Goal: Navigation & Orientation: Find specific page/section

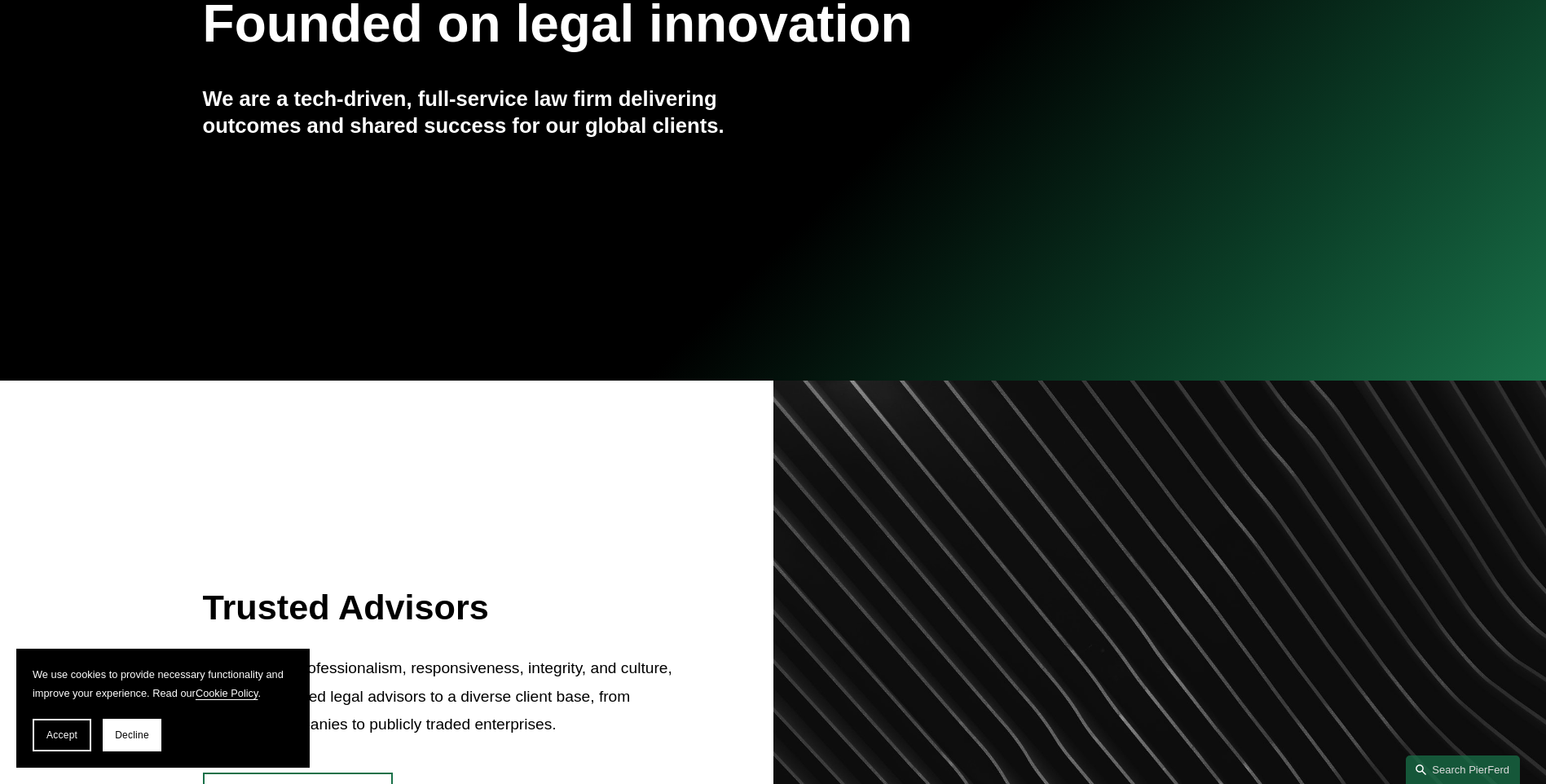
scroll to position [570, 0]
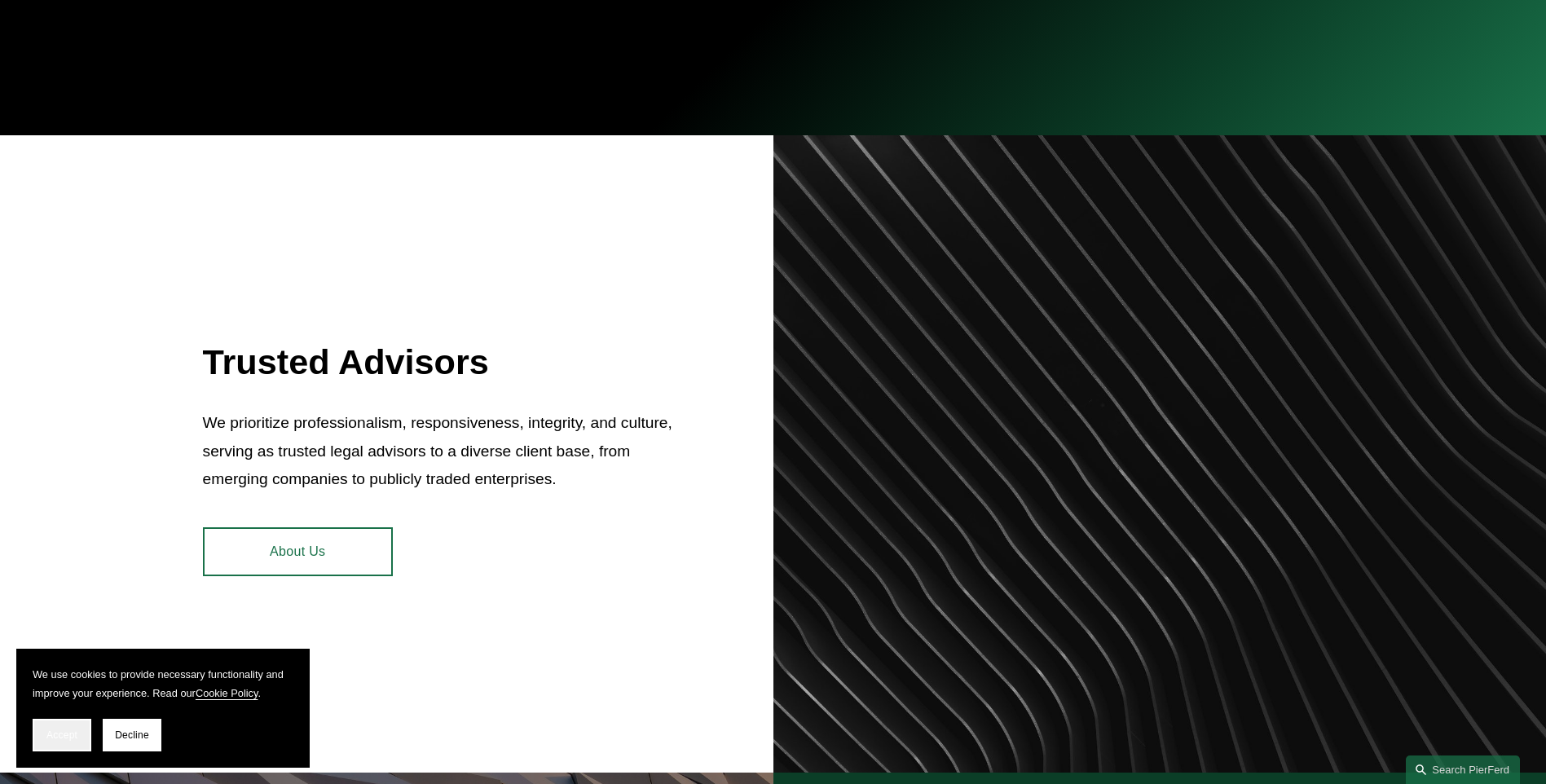
click at [58, 735] on span "Accept" at bounding box center [61, 735] width 31 height 12
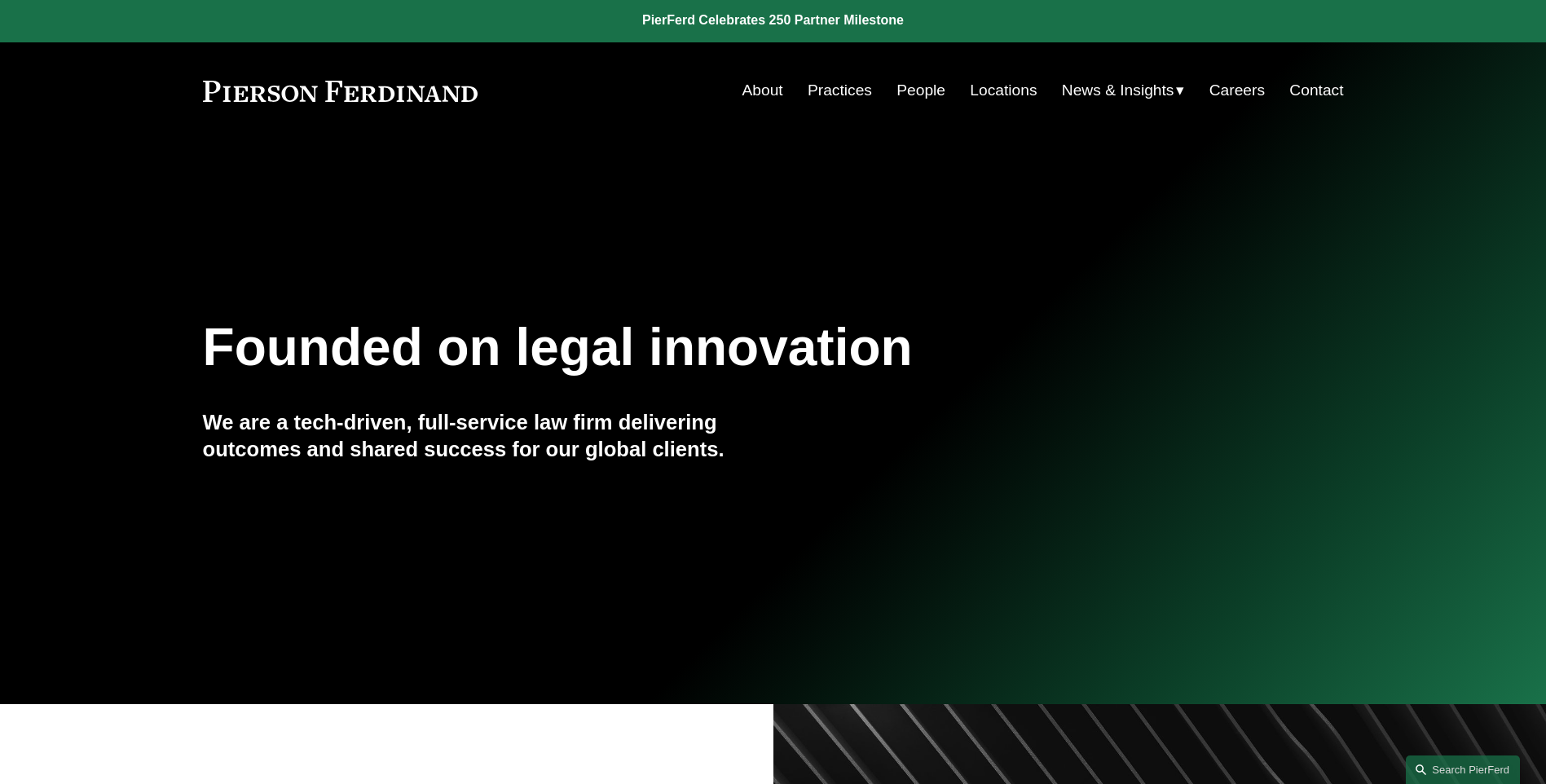
scroll to position [0, 0]
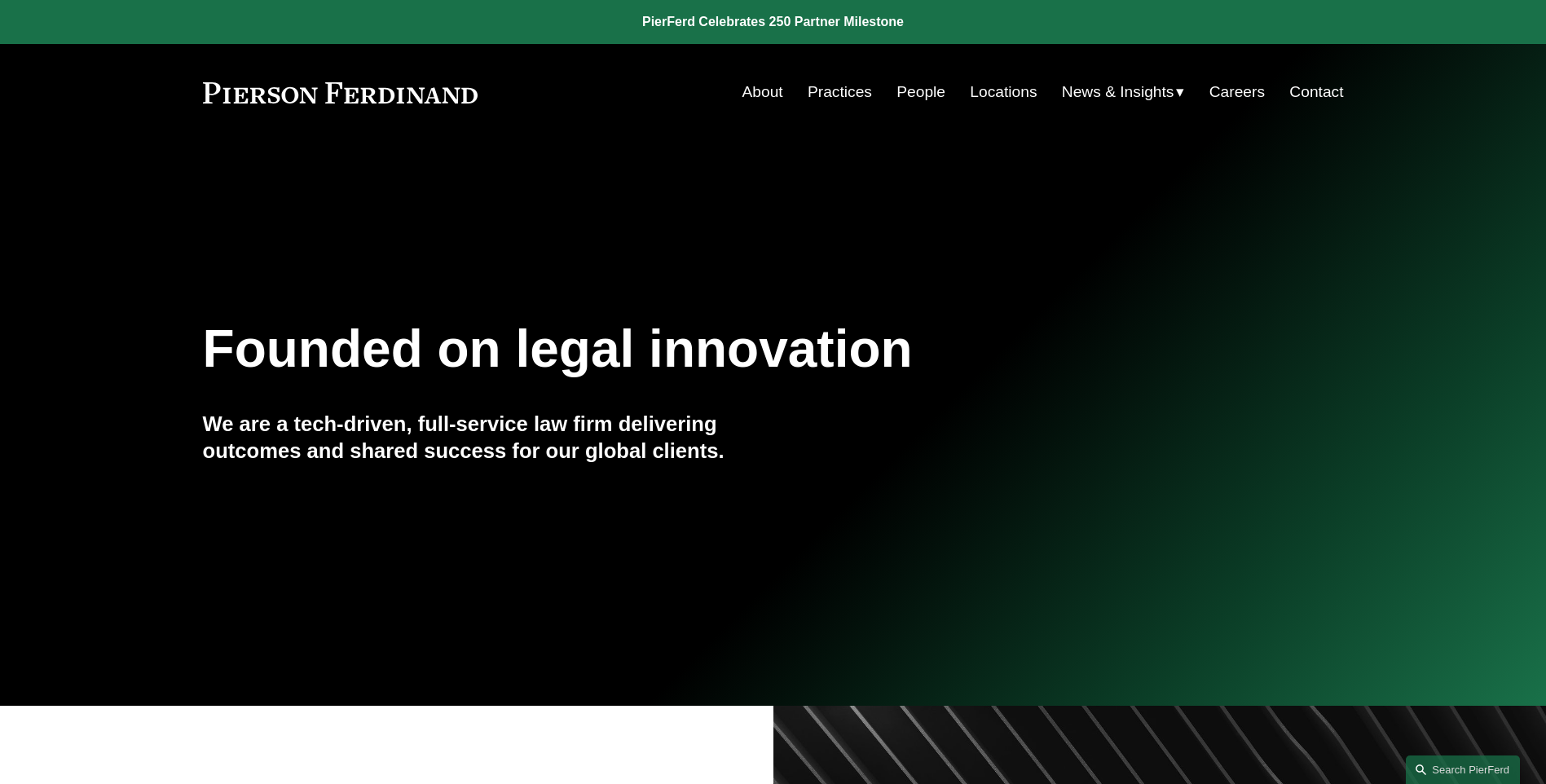
click at [906, 93] on link "People" at bounding box center [920, 91] width 49 height 31
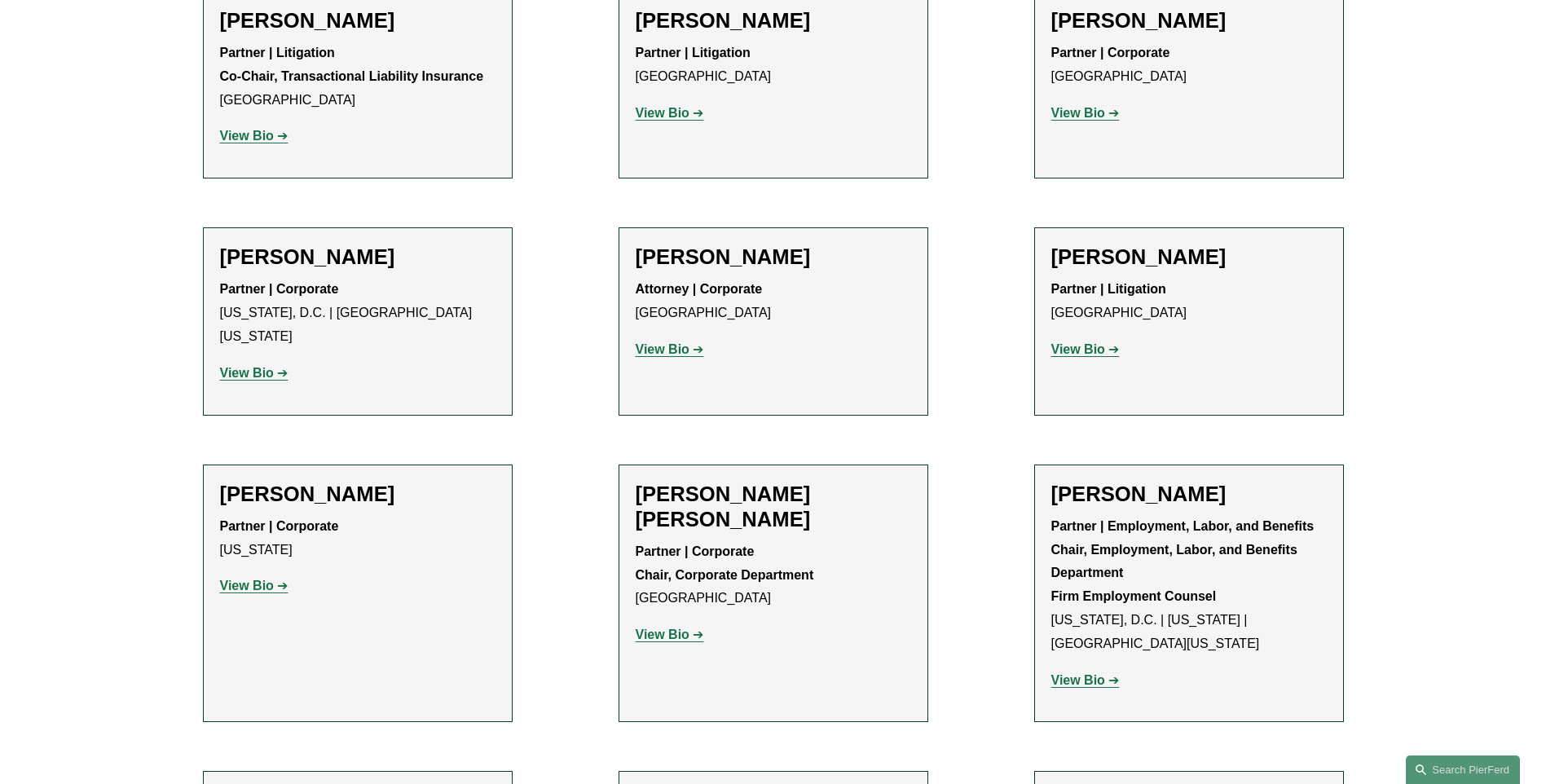
scroll to position [5784, 0]
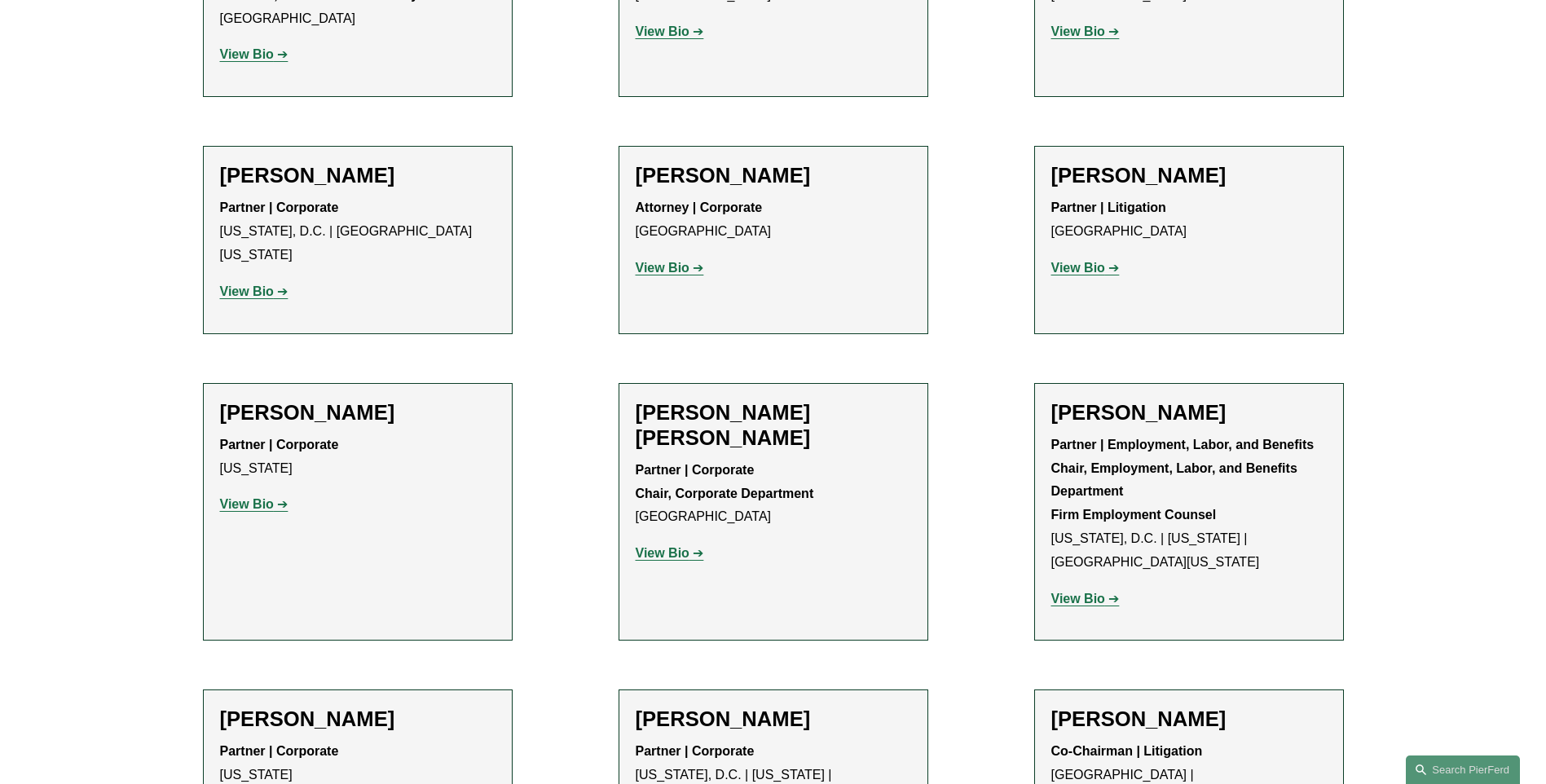
click at [235, 497] on strong "View Bio" at bounding box center [247, 504] width 53 height 14
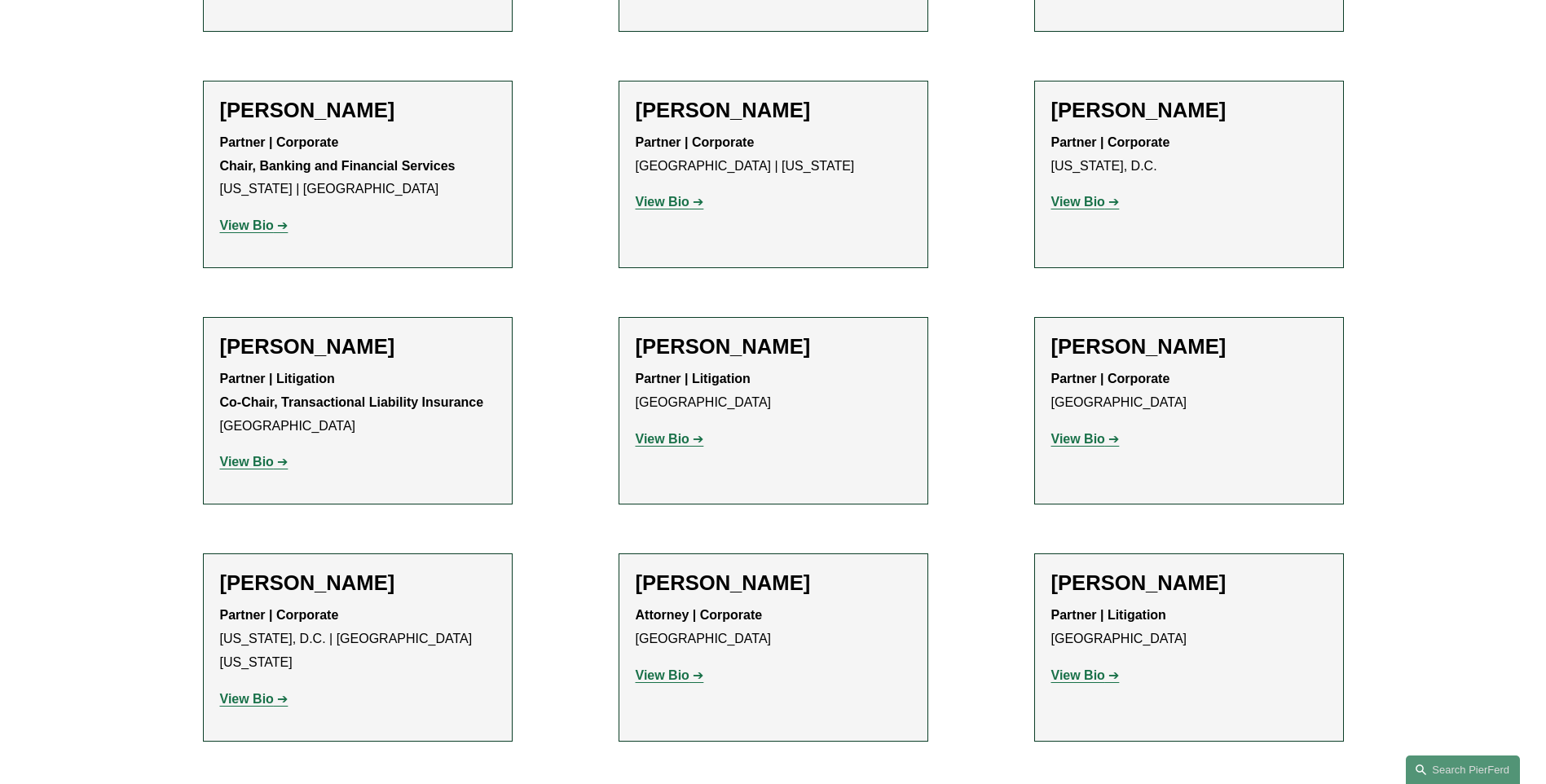
scroll to position [5296, 0]
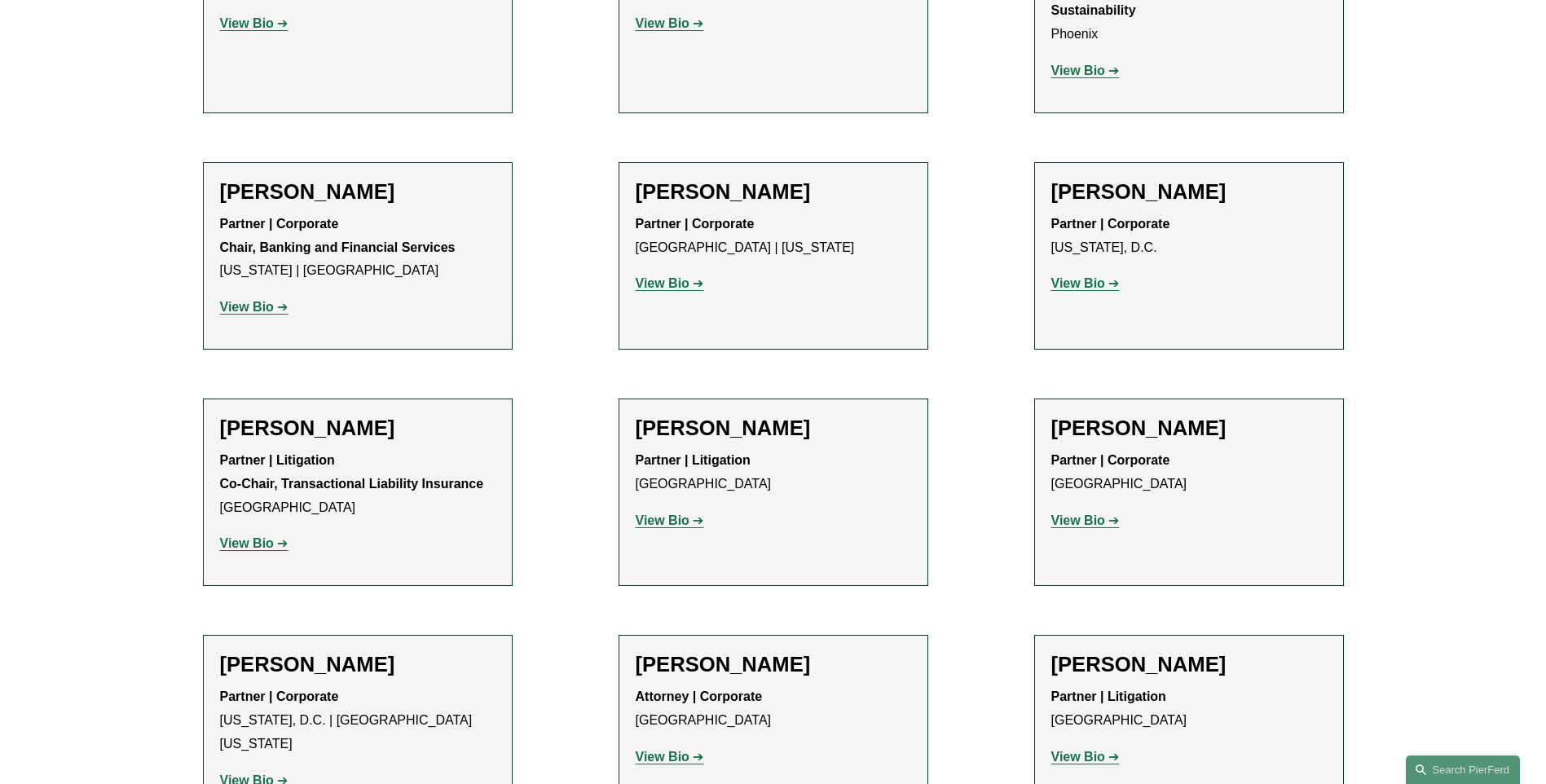
click at [1087, 514] on strong "View Bio" at bounding box center [1079, 521] width 53 height 14
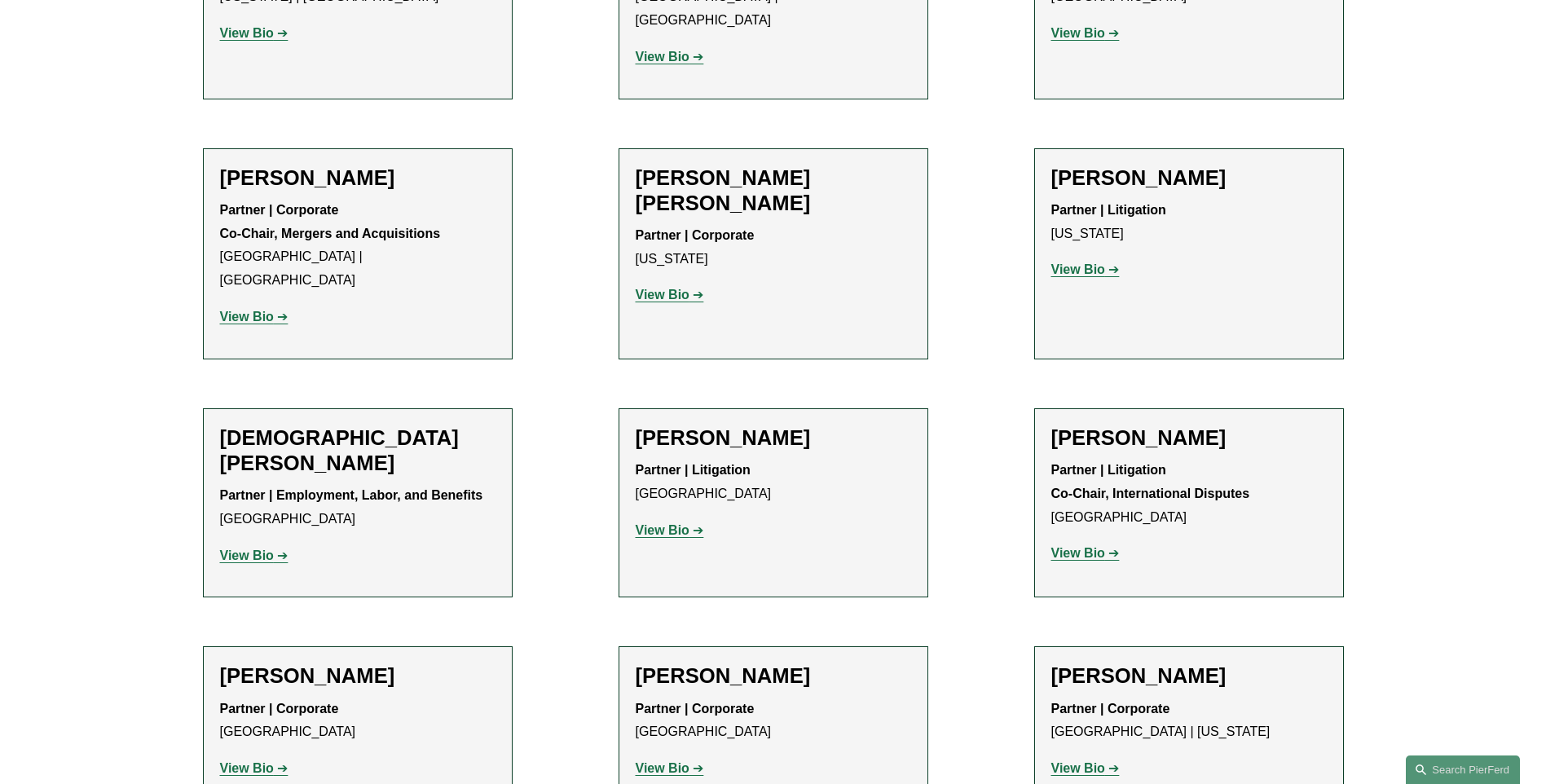
scroll to position [4073, 0]
click at [1081, 546] on strong "View Bio" at bounding box center [1079, 553] width 53 height 14
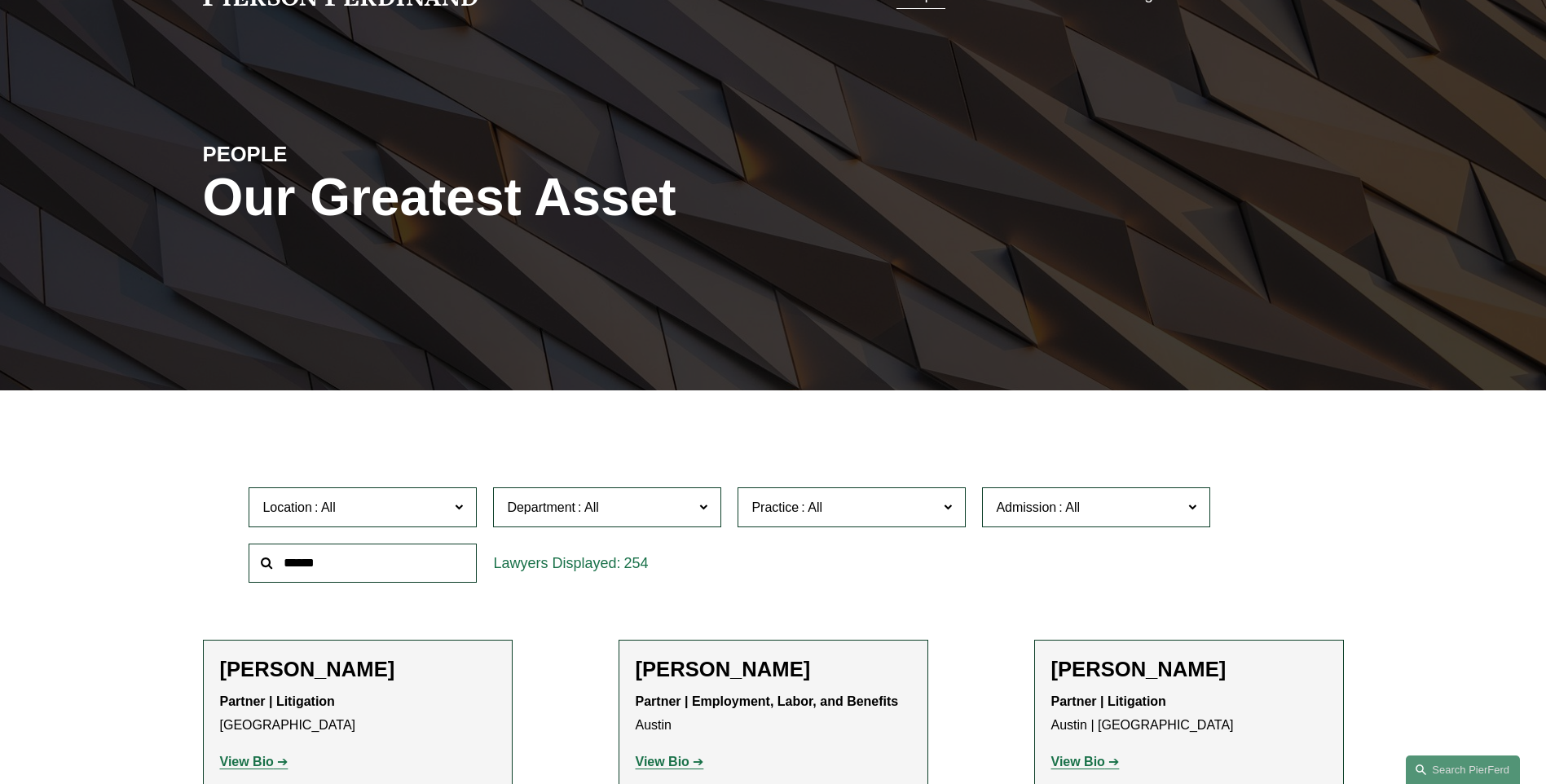
scroll to position [0, 0]
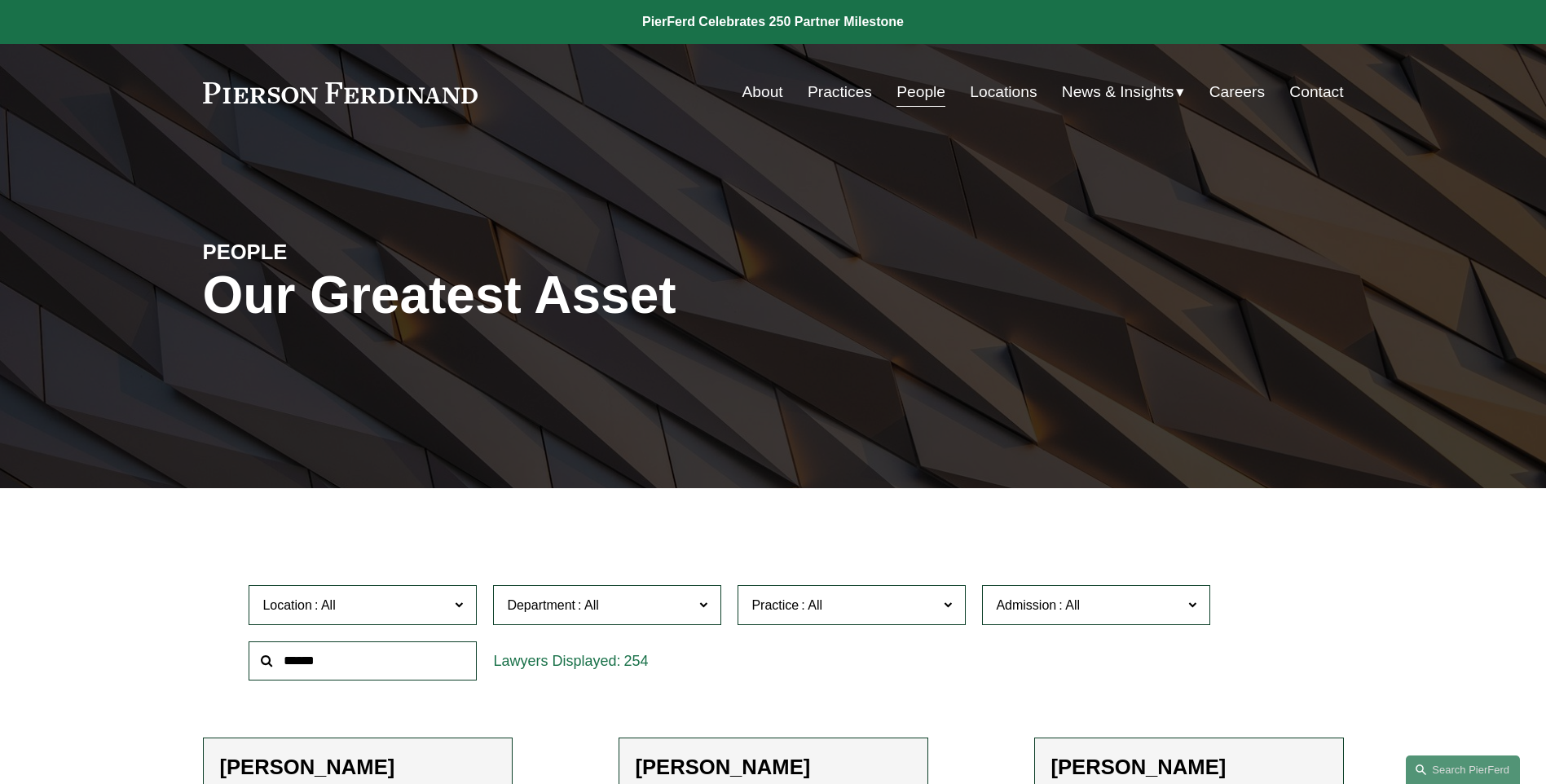
click at [995, 94] on link "Locations" at bounding box center [1002, 91] width 66 height 31
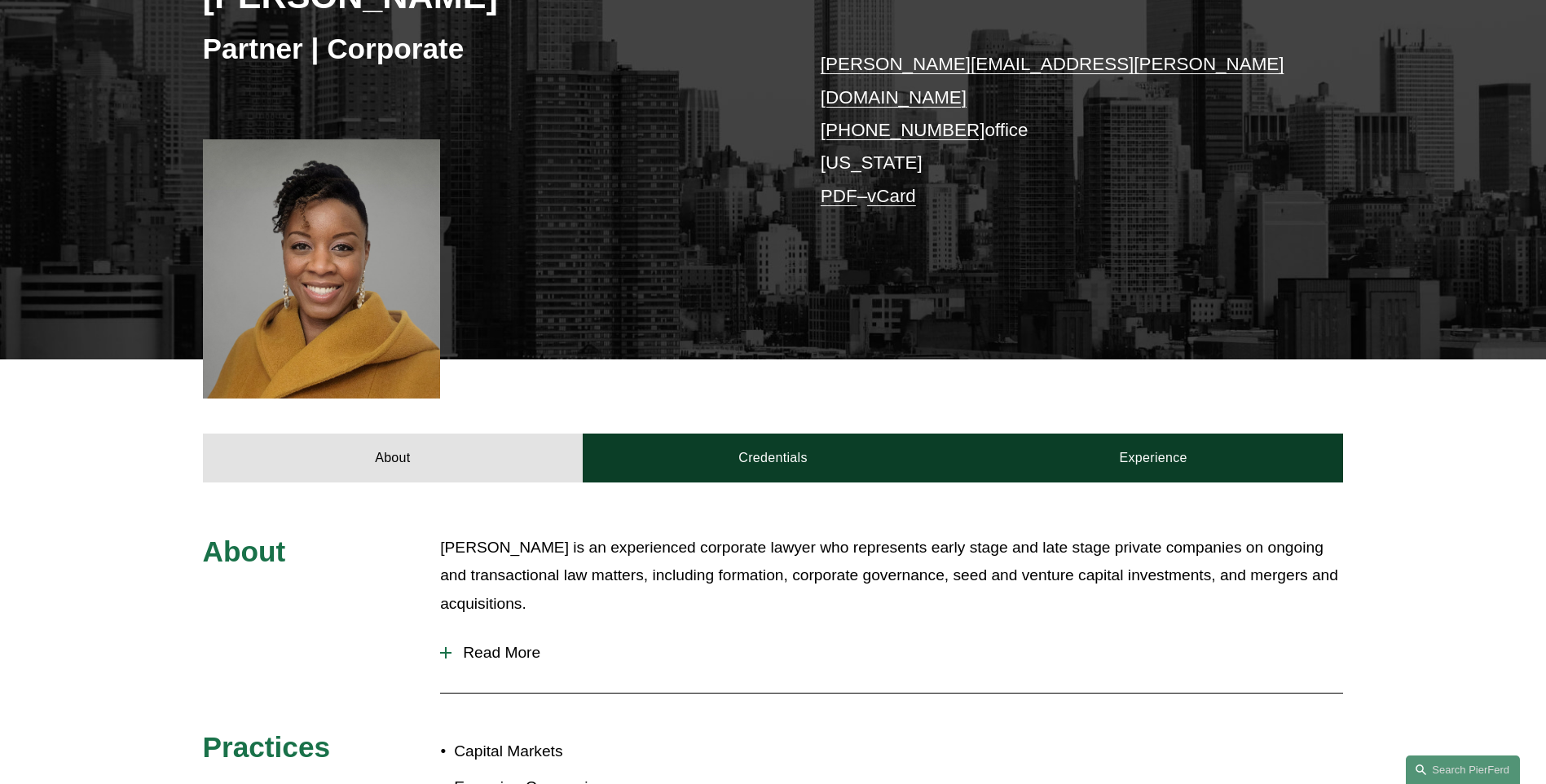
scroll to position [326, 0]
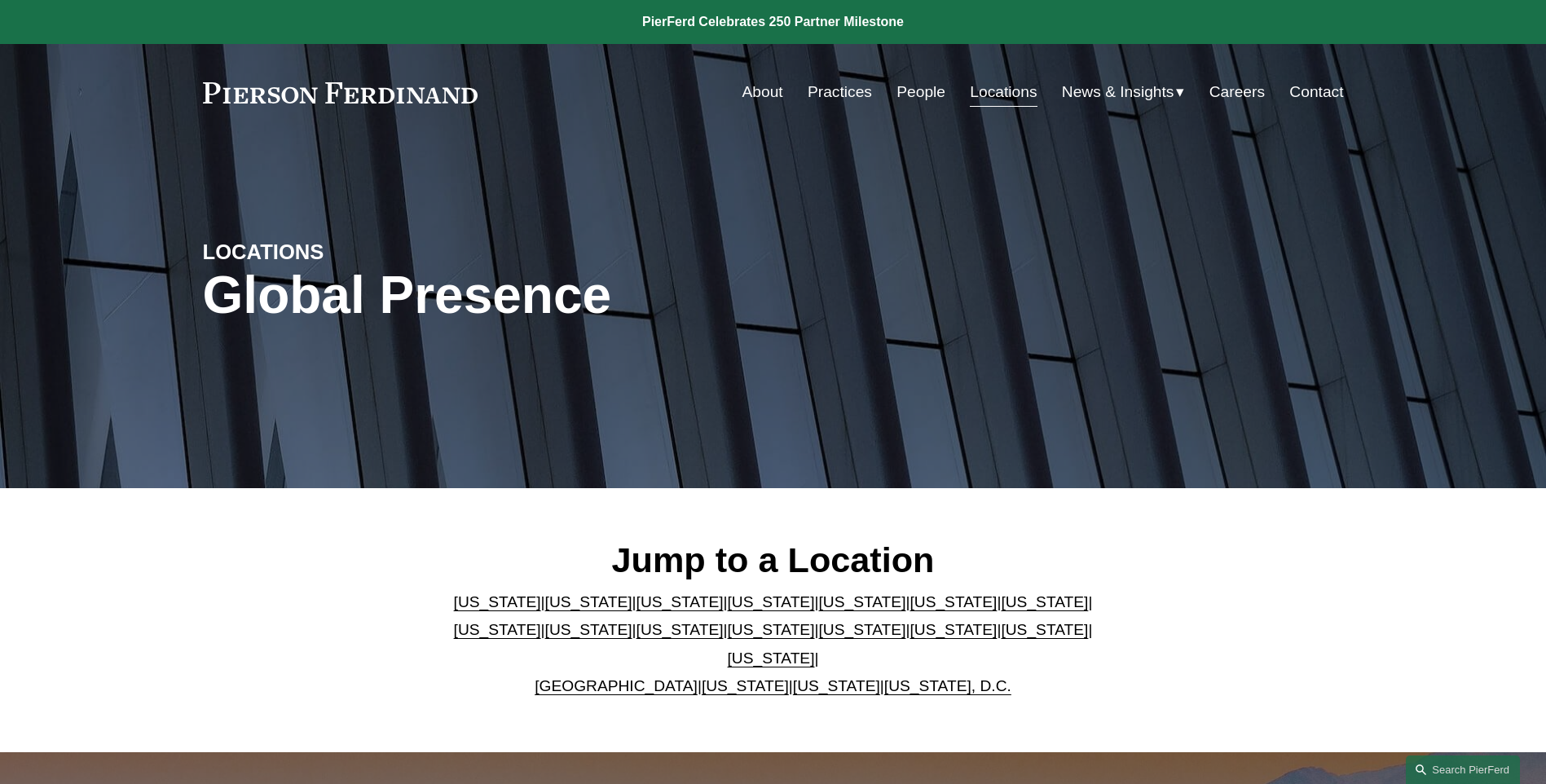
click at [0, 0] on span "Blogs" at bounding box center [0, 0] width 0 height 0
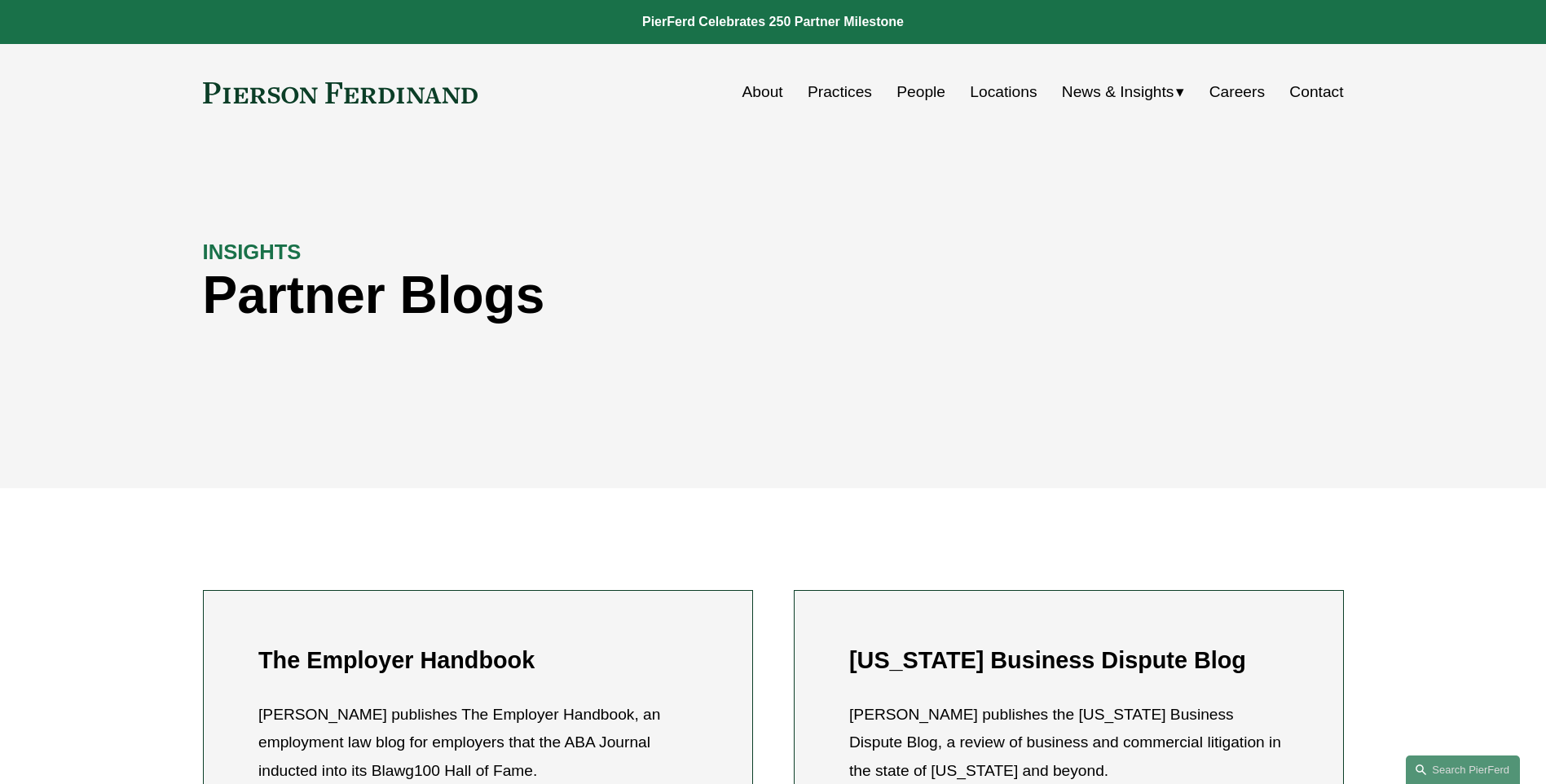
click at [1311, 93] on link "Contact" at bounding box center [1316, 91] width 53 height 31
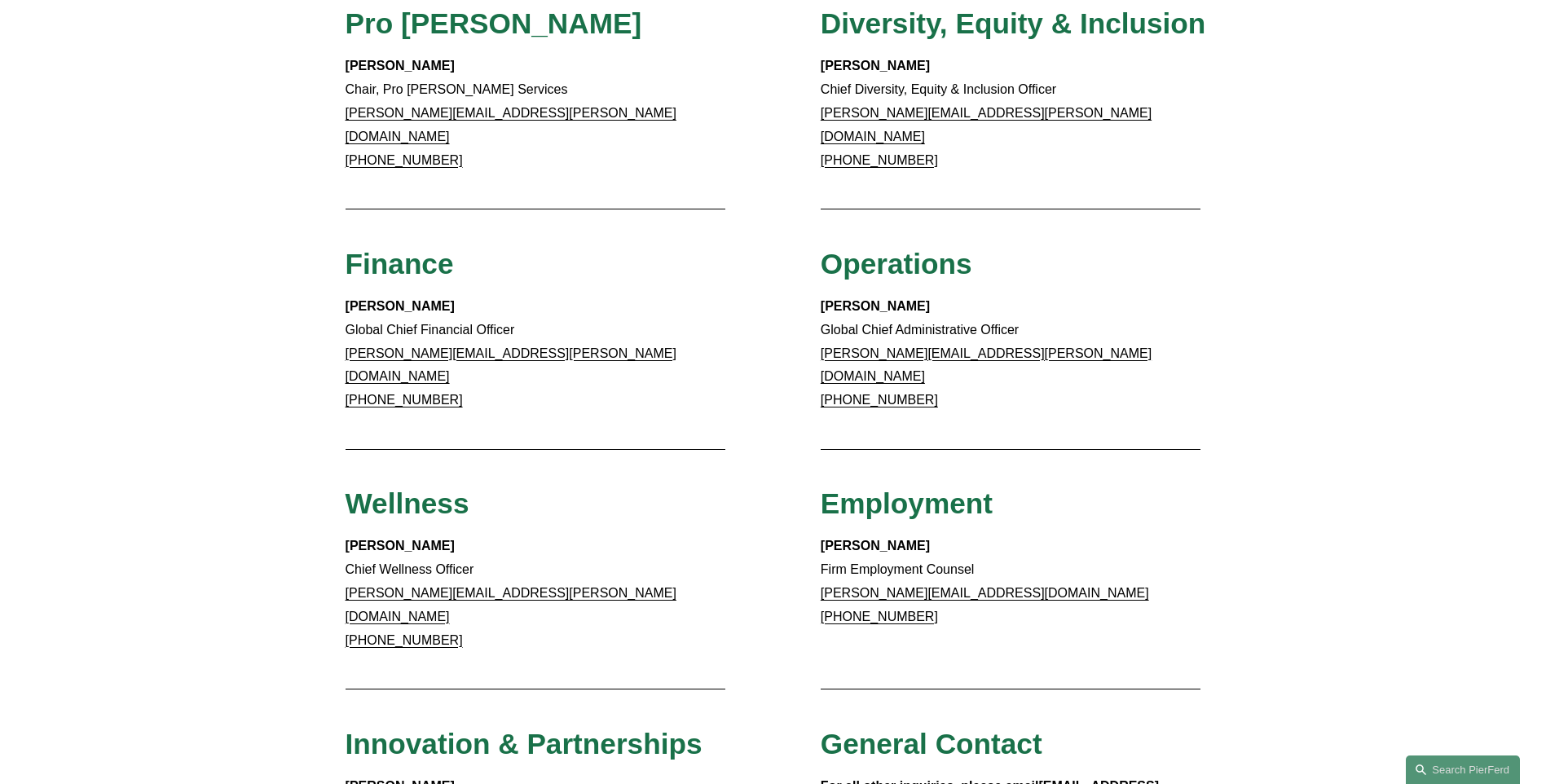
scroll to position [896, 0]
